Goal: Information Seeking & Learning: Learn about a topic

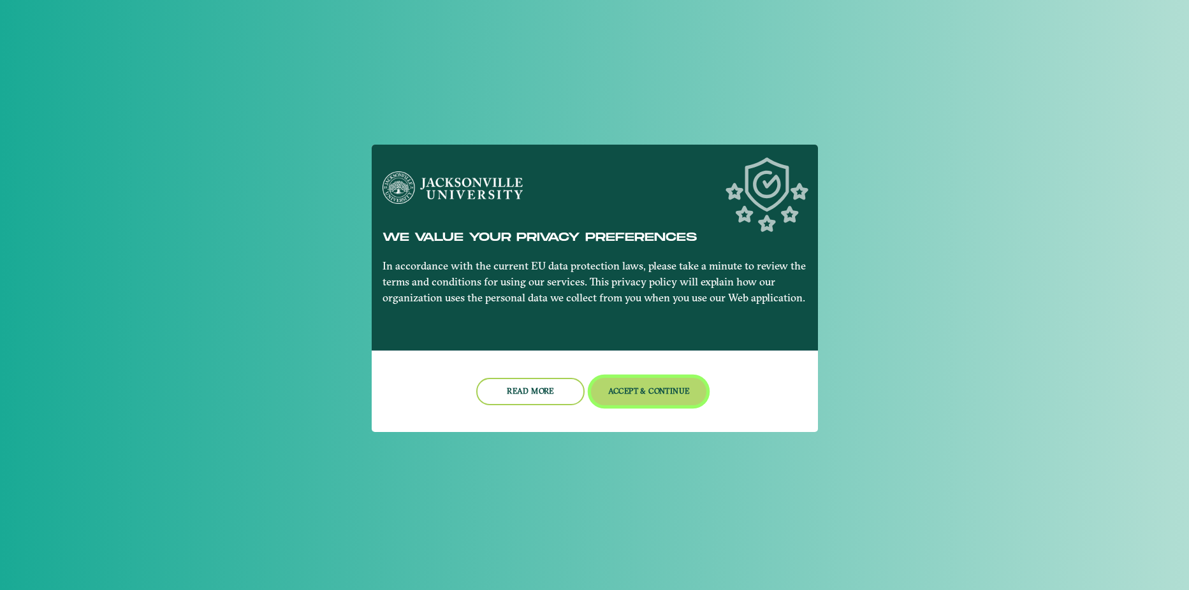
click at [612, 390] on button "Accept & Continue" at bounding box center [648, 391] width 115 height 27
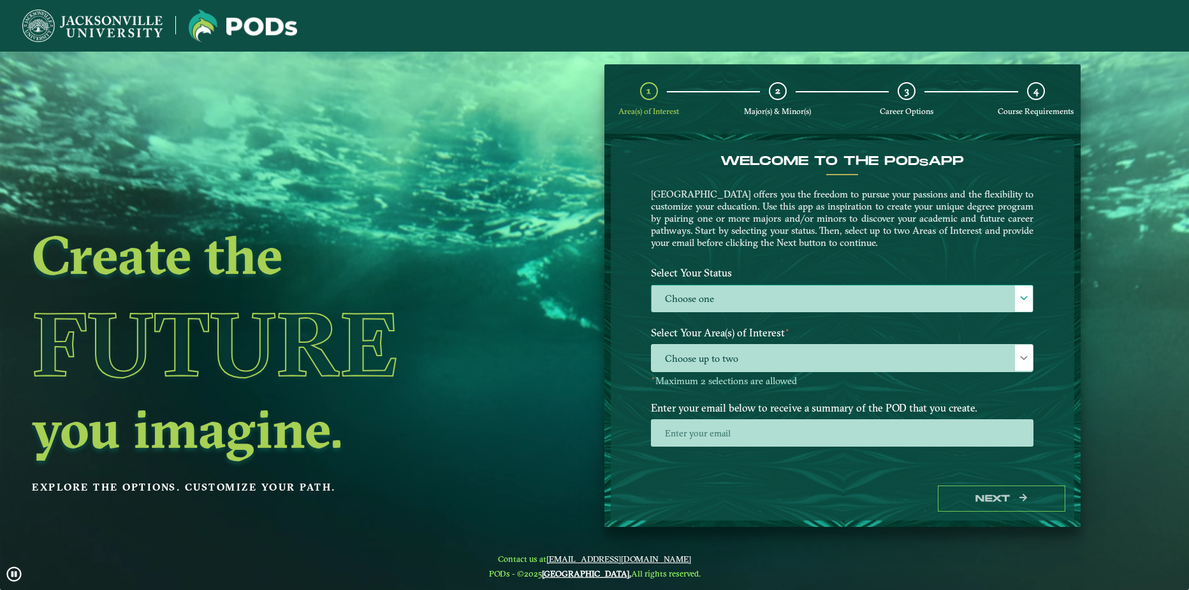
click at [677, 294] on label "Choose one" at bounding box center [842, 299] width 381 height 27
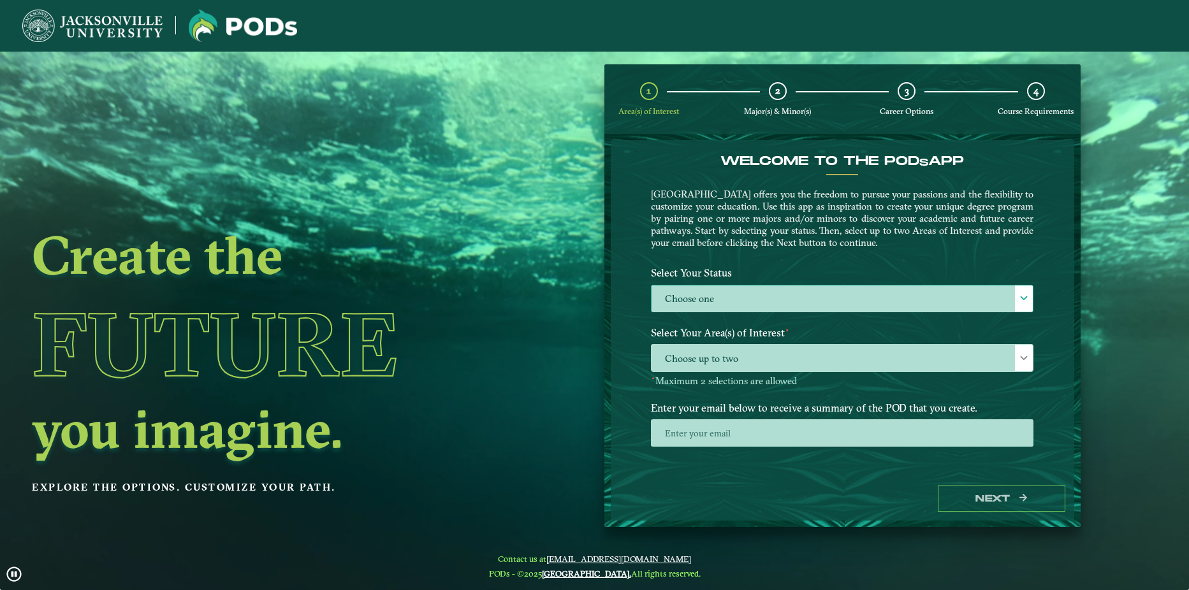
click at [677, 294] on label "Choose one" at bounding box center [842, 299] width 381 height 27
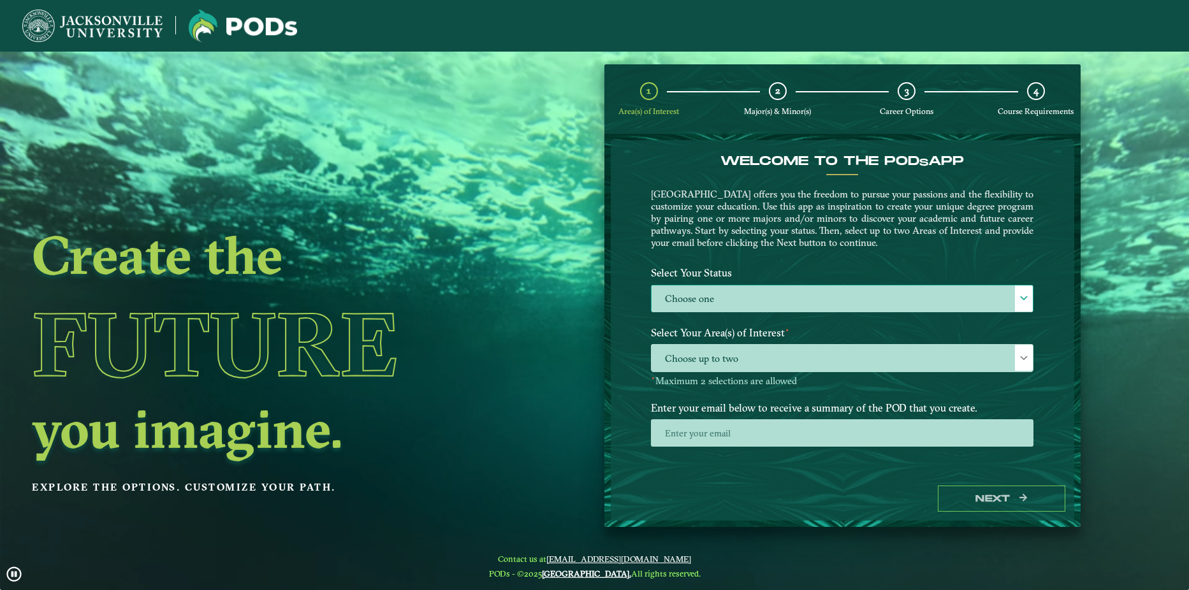
scroll to position [7, 59]
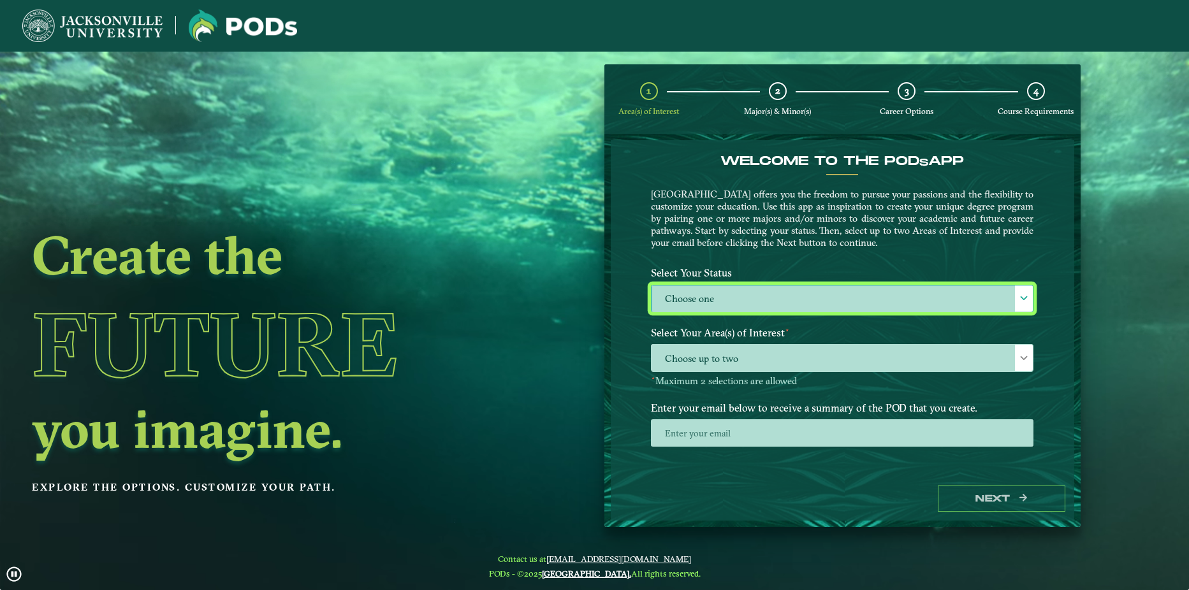
click at [699, 308] on label "Choose one" at bounding box center [842, 299] width 381 height 27
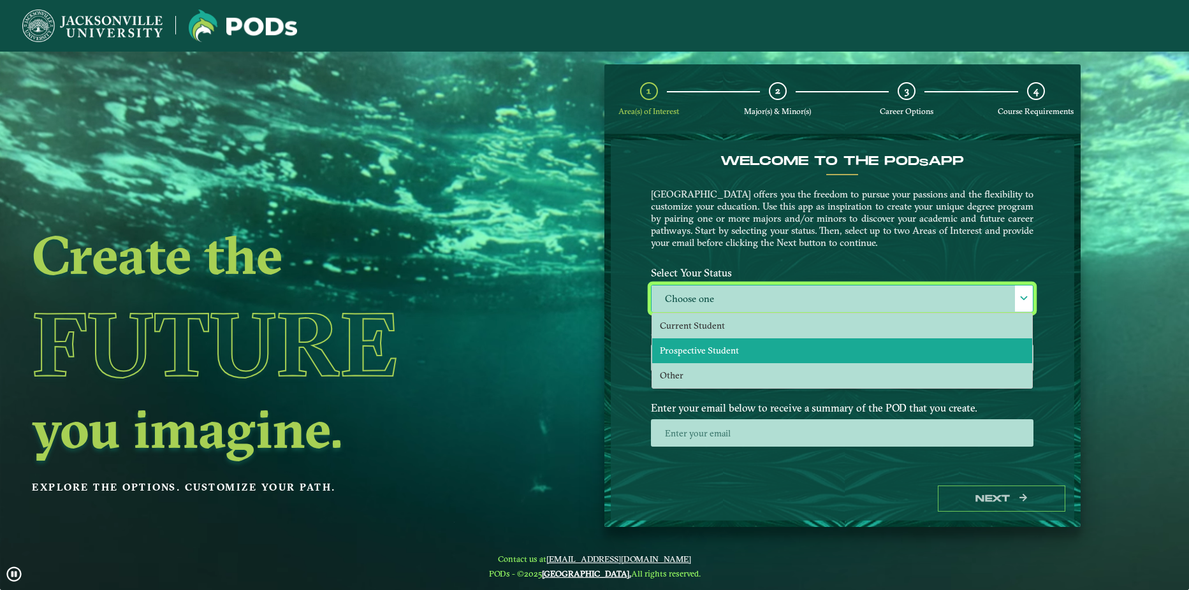
click at [908, 360] on li "Prospective Student" at bounding box center [842, 351] width 380 height 25
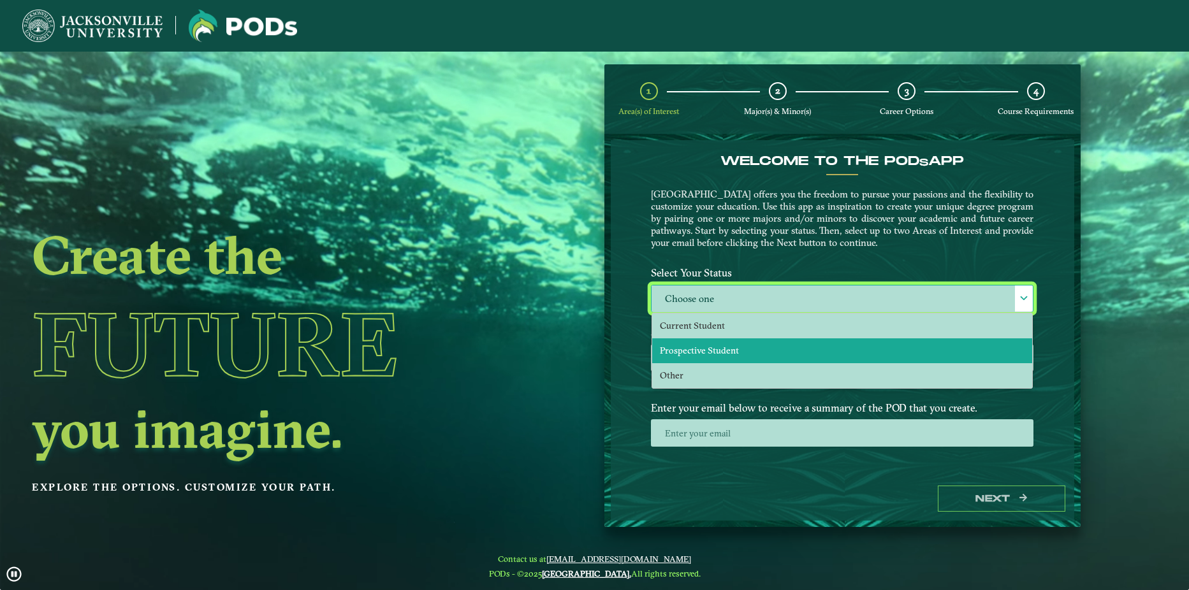
select select "[object Object]"
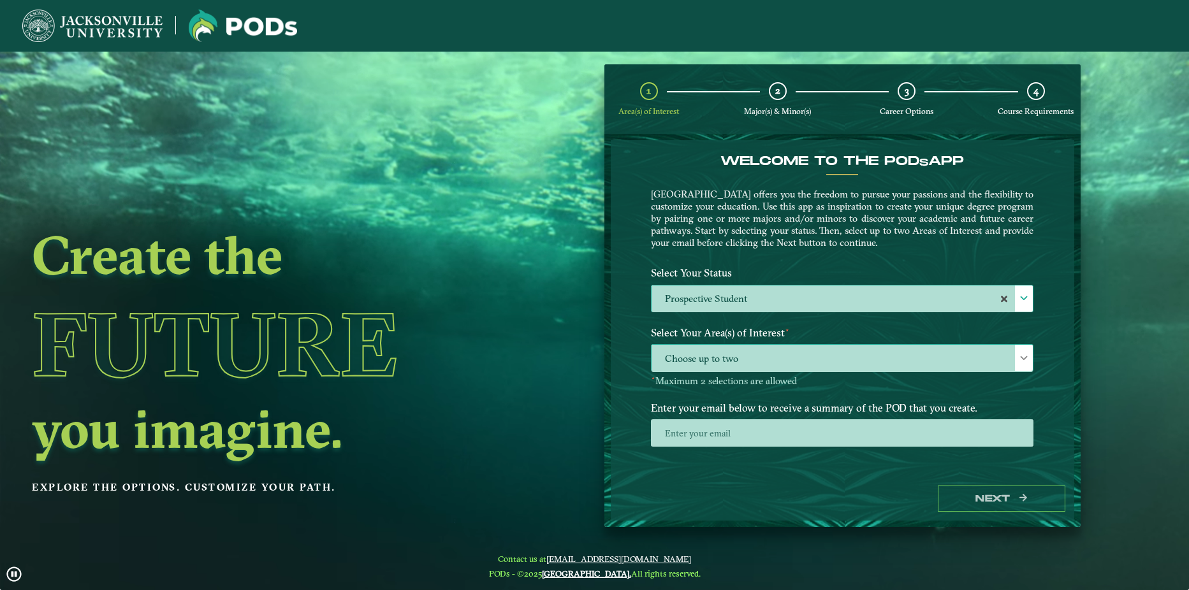
click at [944, 365] on span "Choose up to two" at bounding box center [842, 358] width 381 height 27
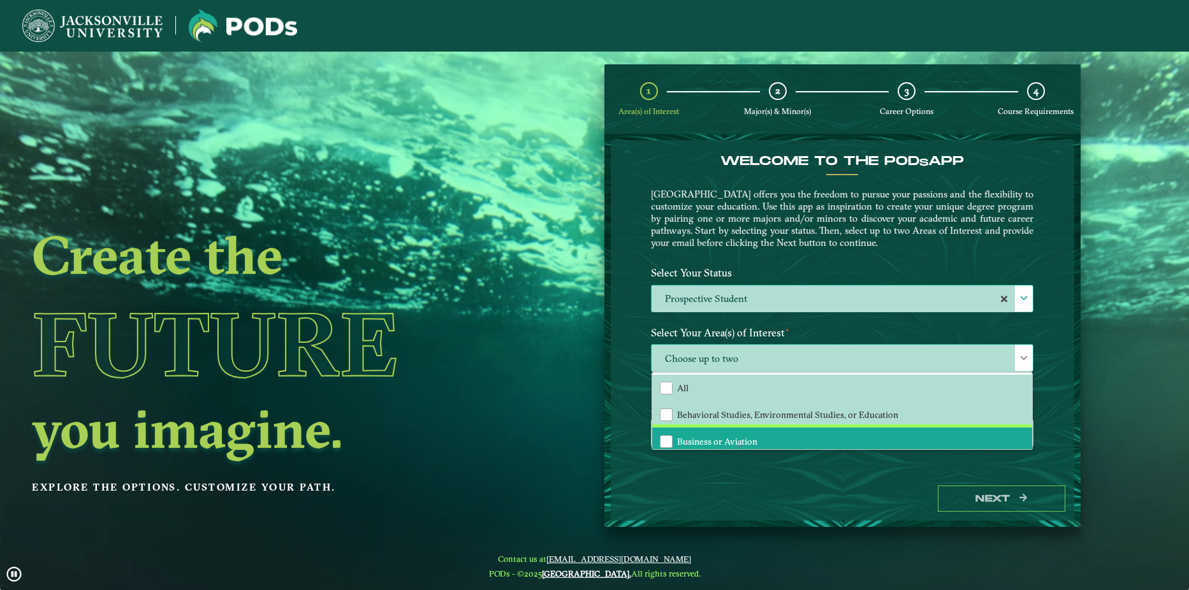
click at [944, 435] on li "Business or Aviation" at bounding box center [842, 441] width 380 height 27
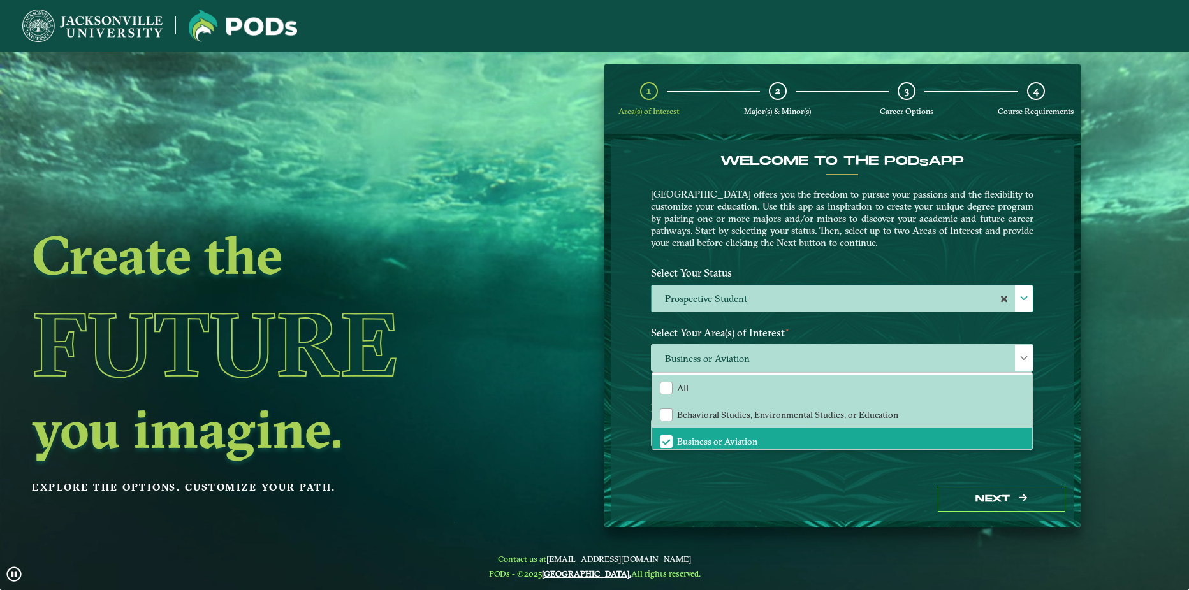
click at [1183, 327] on ngx-dashboard "Create the Future you imagine. Explore the options. Customize your path. 1 Area…" at bounding box center [594, 296] width 1189 height 464
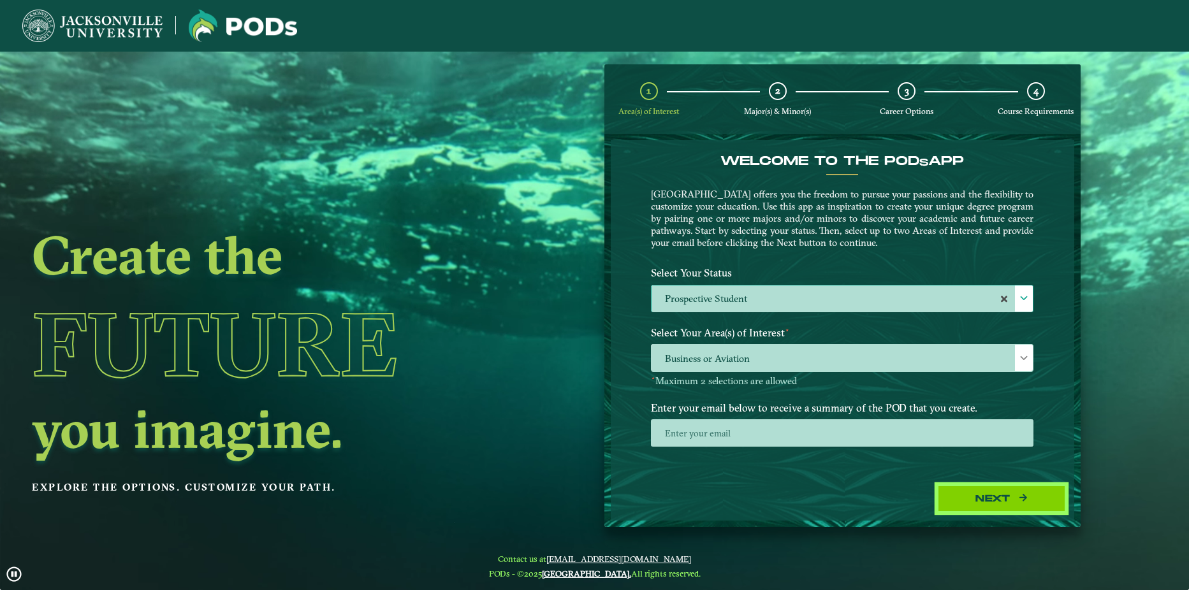
click at [989, 498] on button "Next" at bounding box center [1002, 499] width 128 height 26
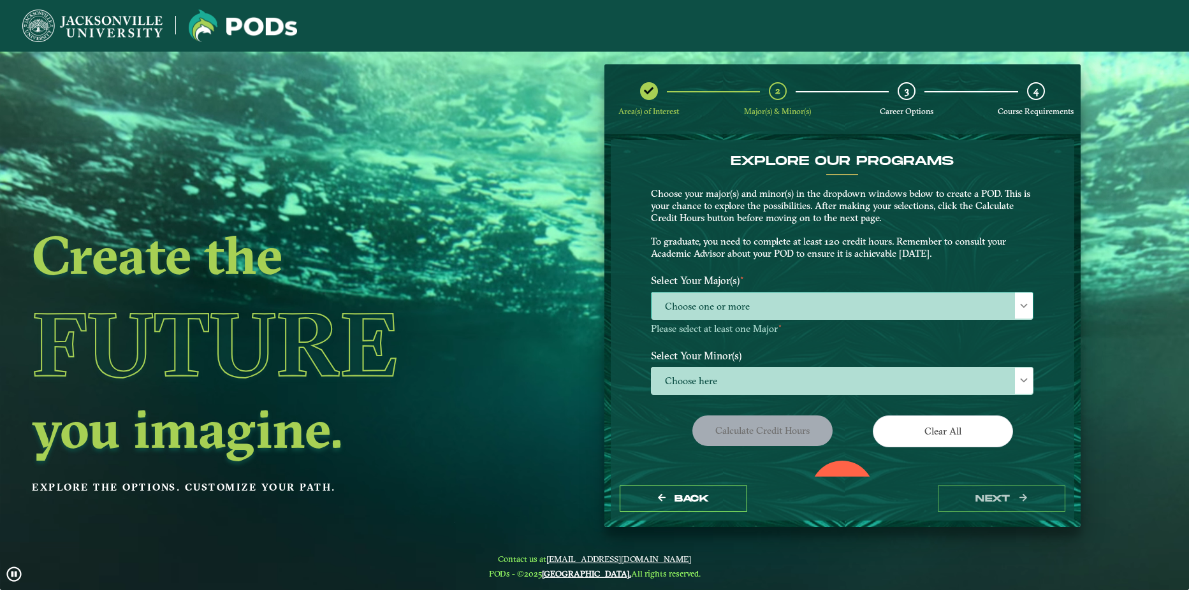
click at [865, 306] on span "Choose one or more" at bounding box center [842, 306] width 381 height 27
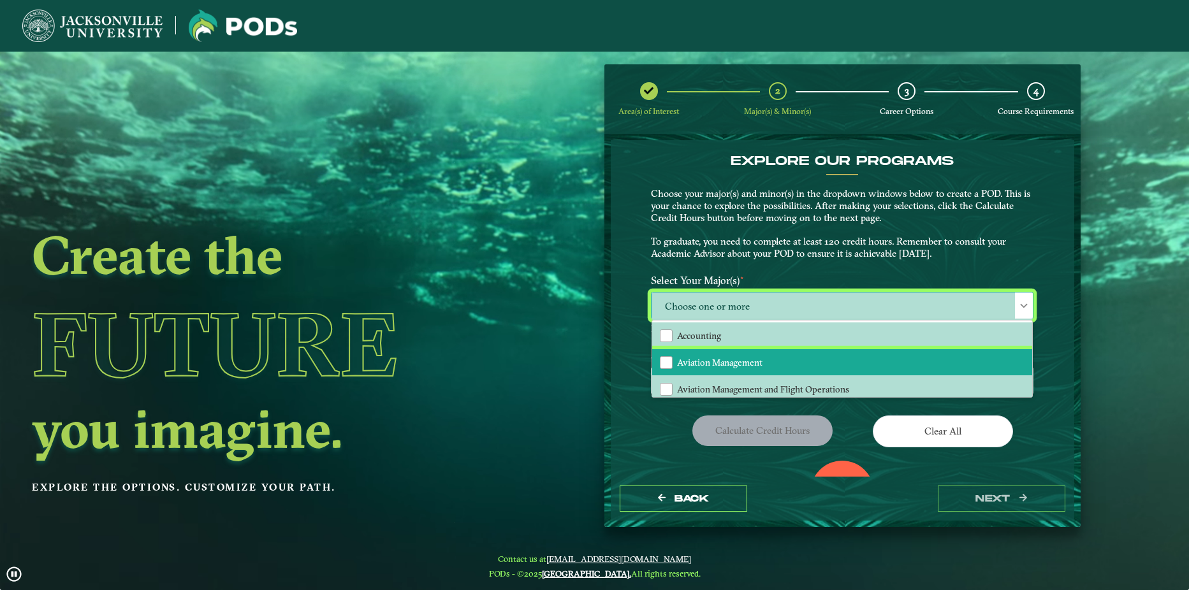
click at [792, 367] on li "Aviation Management" at bounding box center [842, 362] width 380 height 27
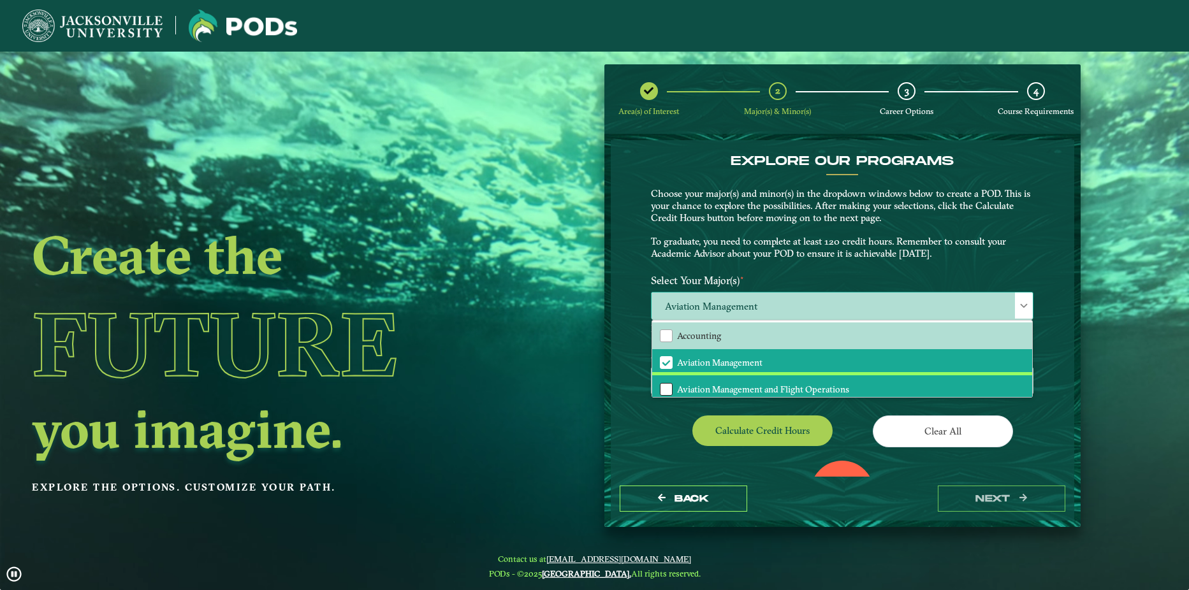
click at [664, 391] on div "Aviation Management and Flight Operations" at bounding box center [666, 389] width 13 height 13
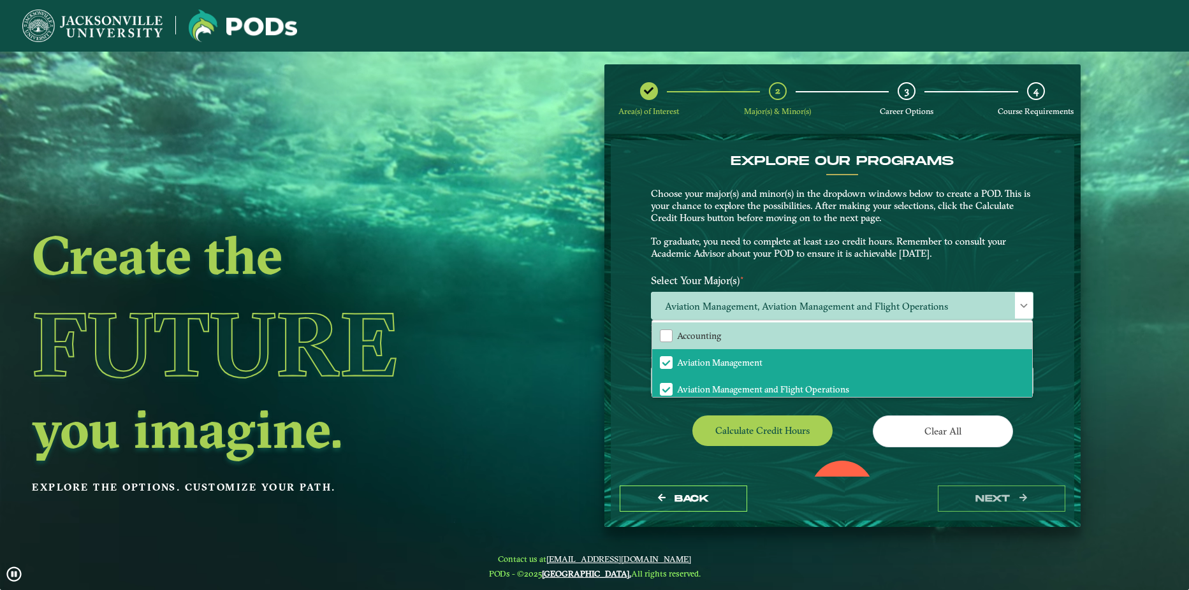
click at [638, 440] on div "EXPLORE OUR PROGRAMS Choose your major(s) and minor(s) in the dropdown windows …" at bounding box center [843, 308] width 464 height 337
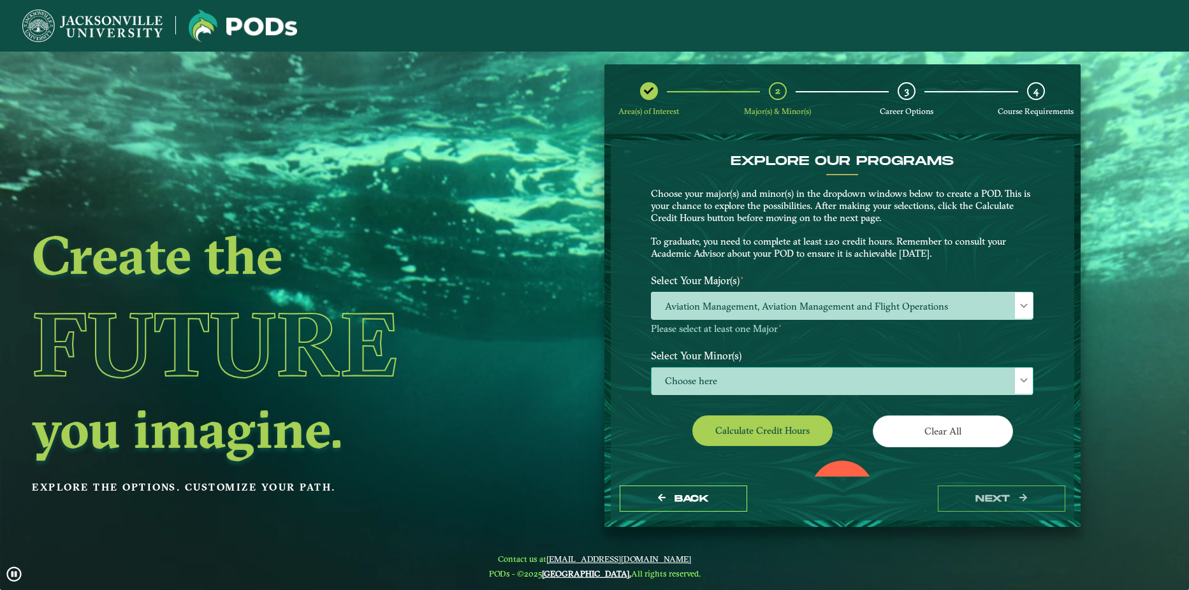
click at [1024, 382] on span at bounding box center [1024, 380] width 9 height 9
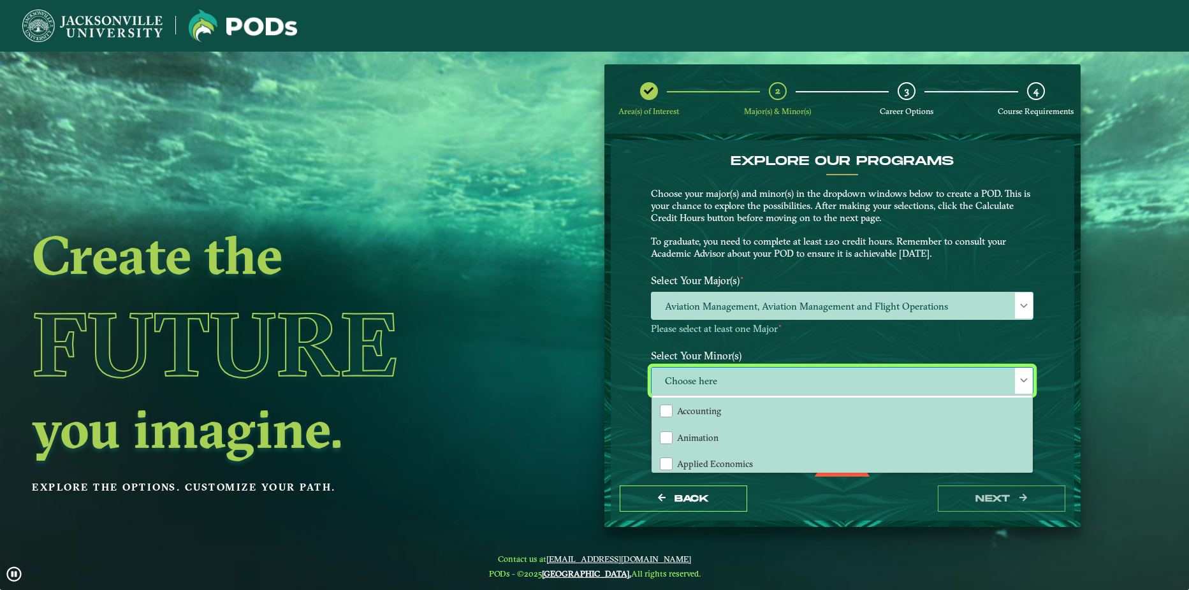
click at [1053, 419] on div "EXPLORE OUR PROGRAMS Choose your major(s) and minor(s) in the dropdown windows …" at bounding box center [843, 308] width 464 height 337
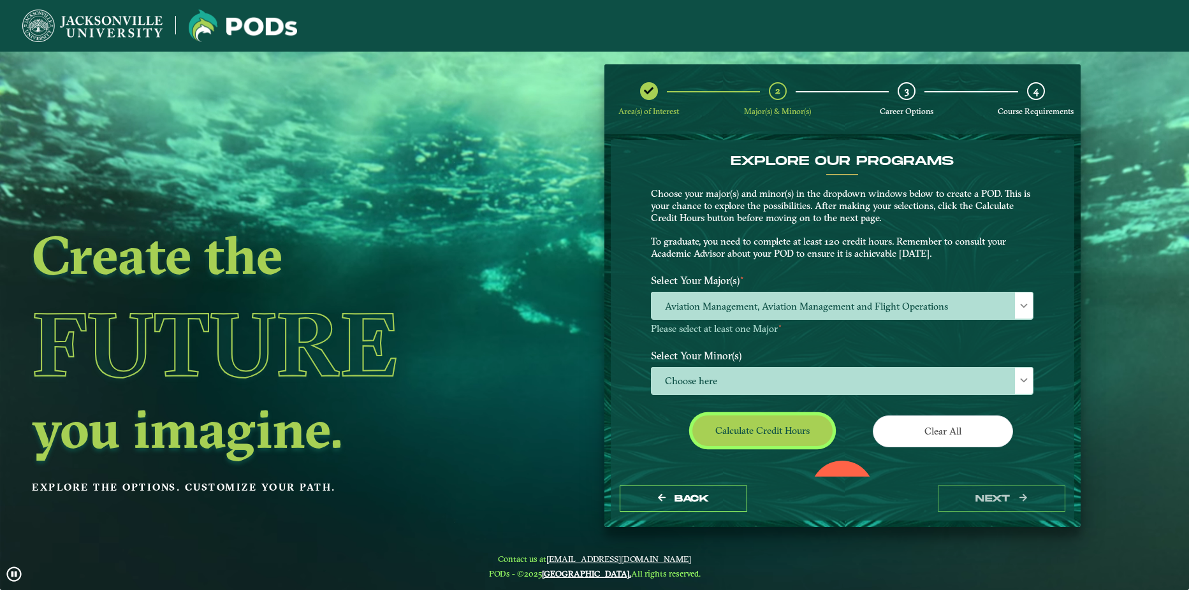
drag, startPoint x: 782, startPoint y: 432, endPoint x: 854, endPoint y: 460, distance: 78.2
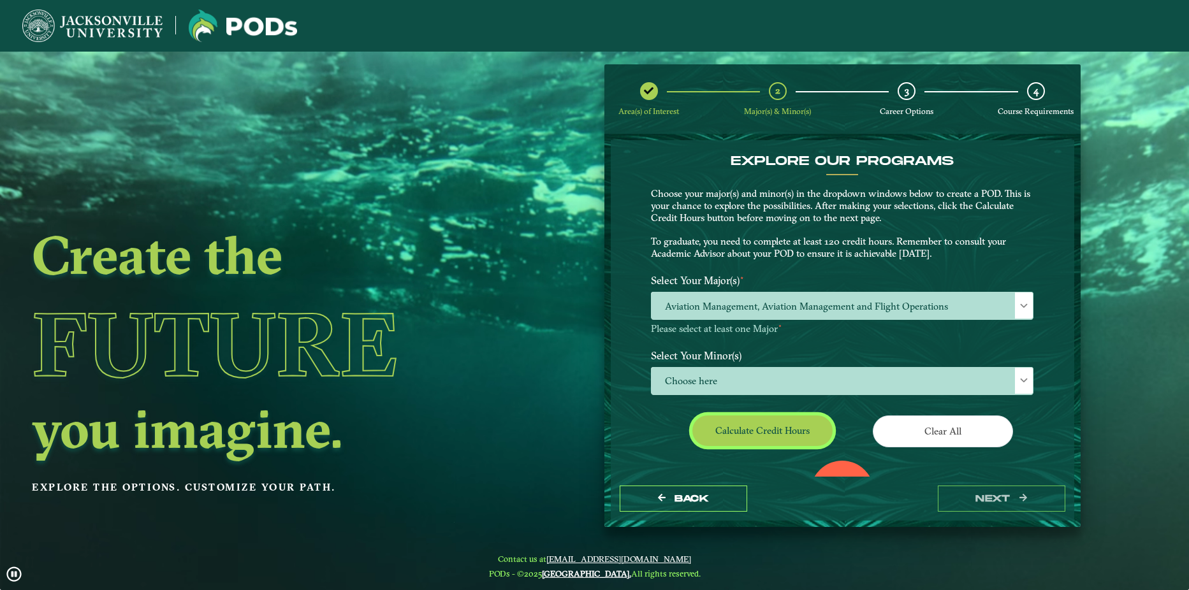
click at [854, 460] on div "EXPLORE OUR PROGRAMS Choose your major(s) and minor(s) in the dropdown windows …" at bounding box center [842, 361] width 383 height 415
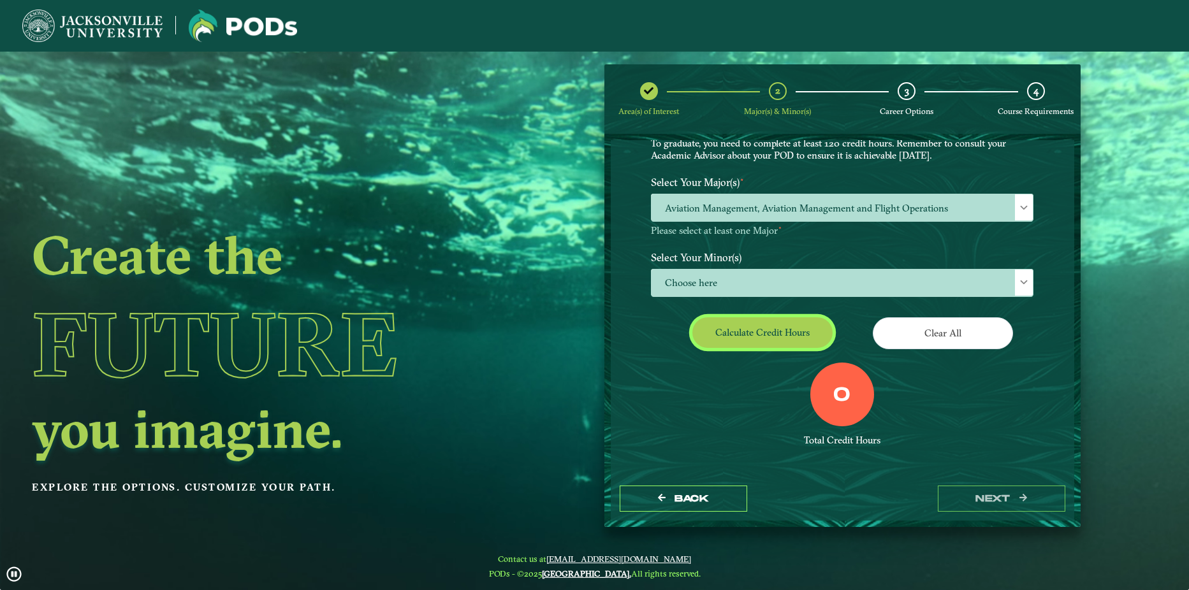
scroll to position [105, 0]
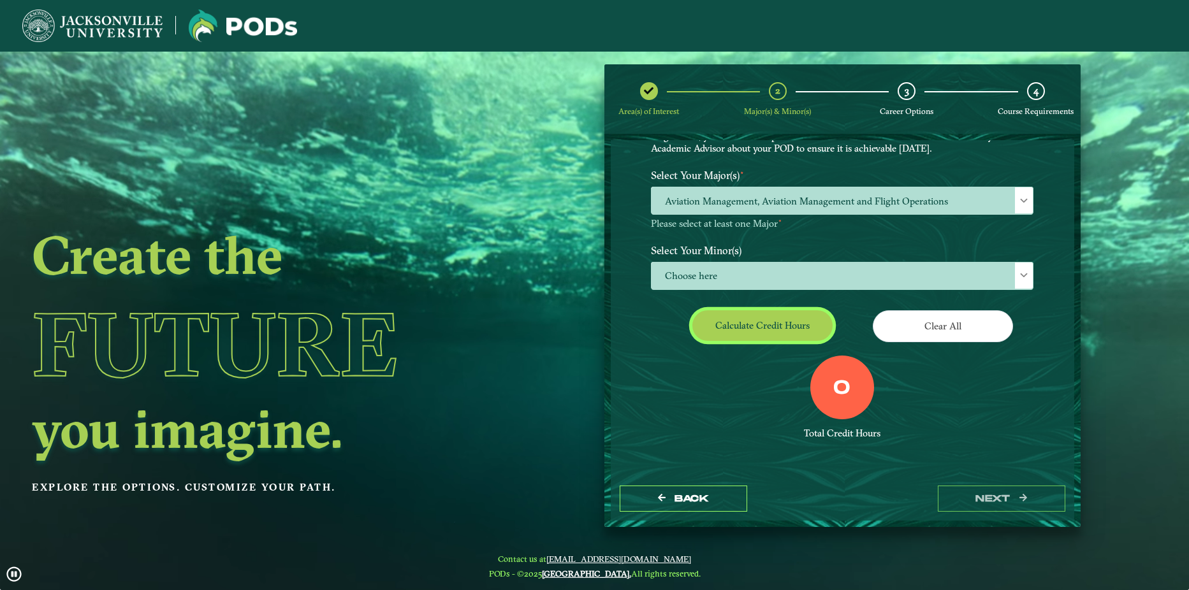
click at [736, 323] on button "Calculate credit hours" at bounding box center [762, 326] width 140 height 30
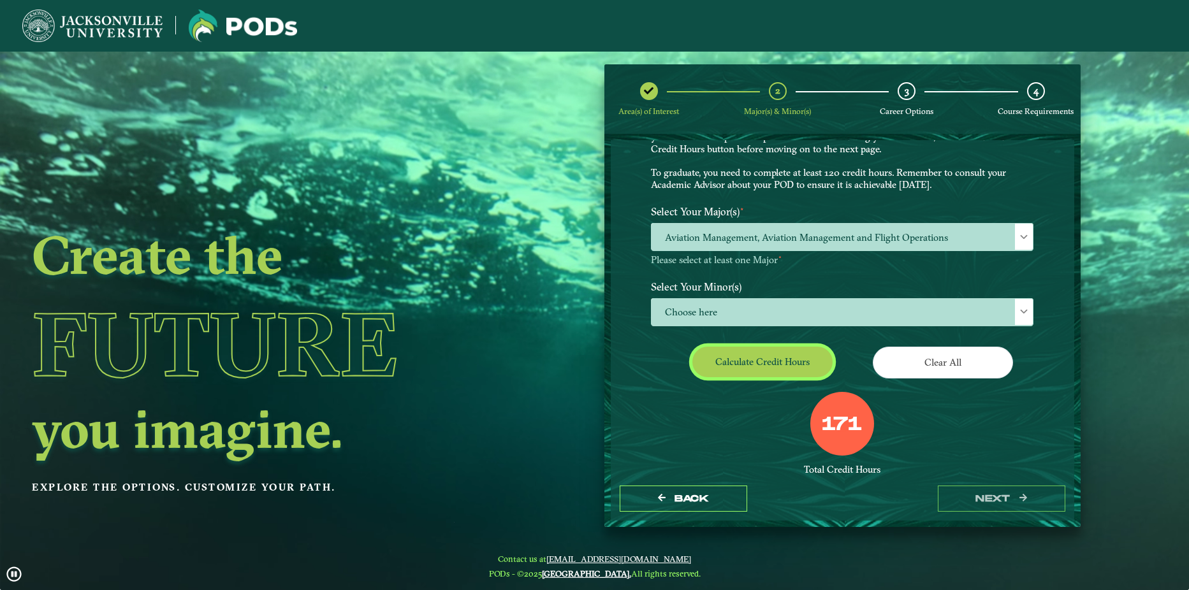
scroll to position [68, 0]
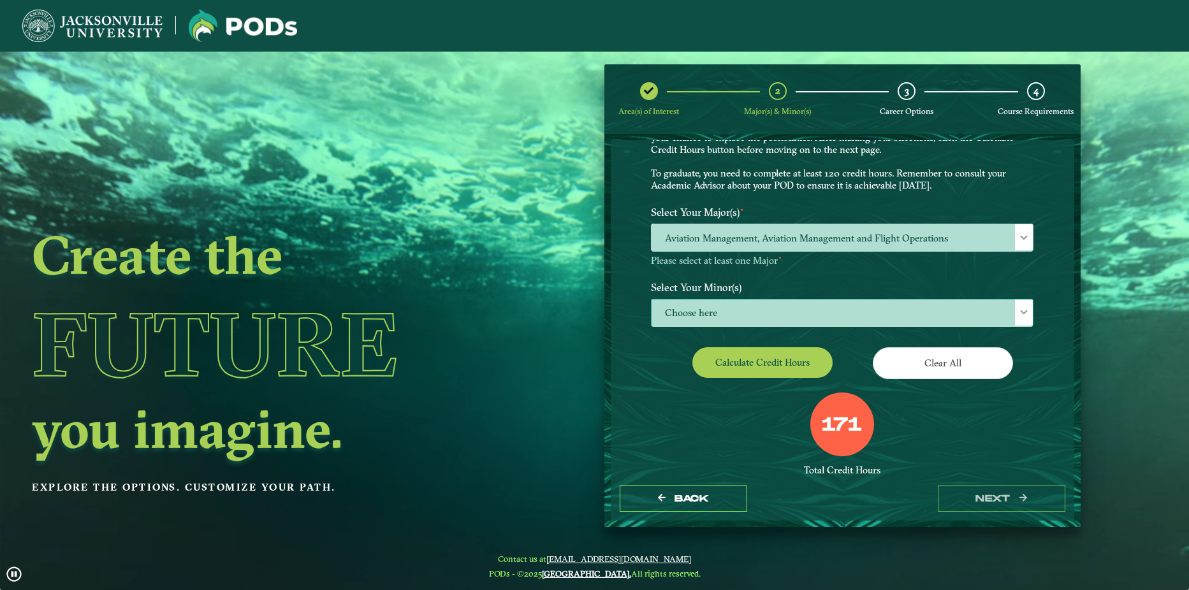
click at [1016, 307] on div at bounding box center [1024, 313] width 18 height 26
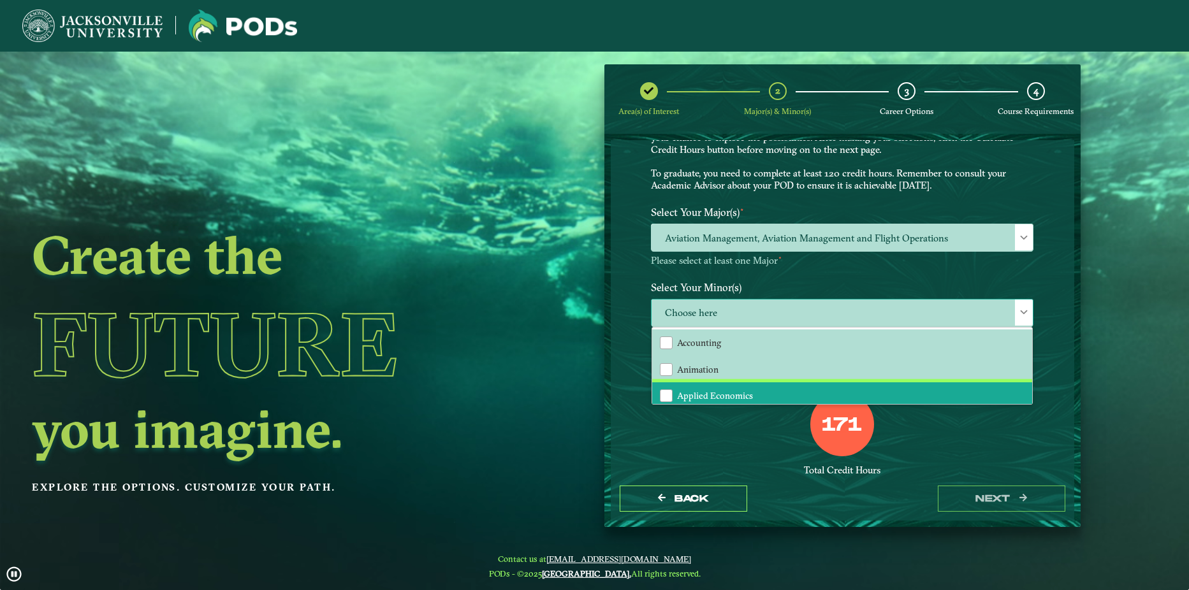
click at [890, 395] on li "Applied Economics" at bounding box center [842, 396] width 380 height 27
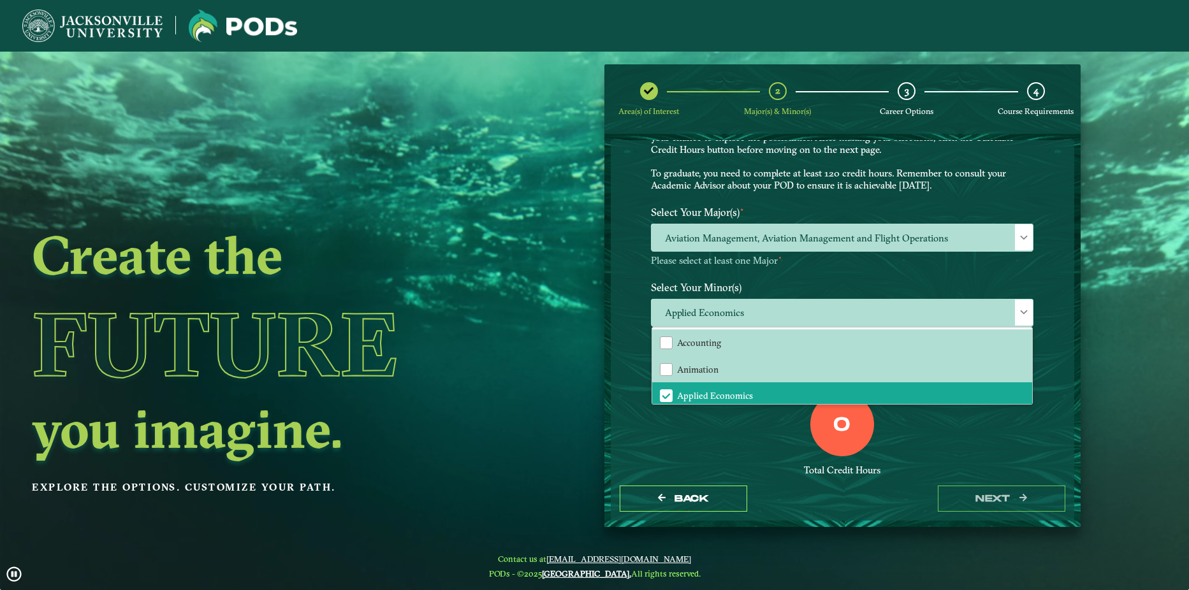
click at [929, 458] on div "0 Total Credit Hours" at bounding box center [842, 447] width 402 height 108
